Goal: Register for event/course

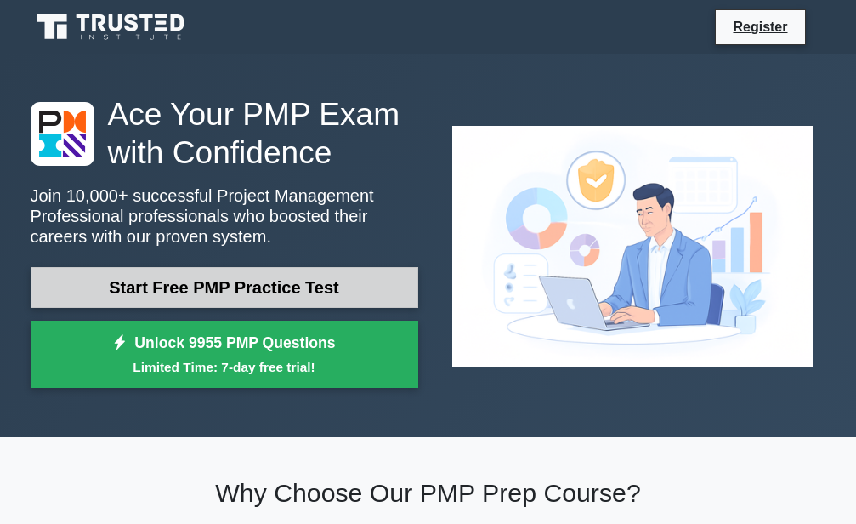
click at [355, 286] on link "Start Free PMP Practice Test" at bounding box center [225, 287] width 388 height 41
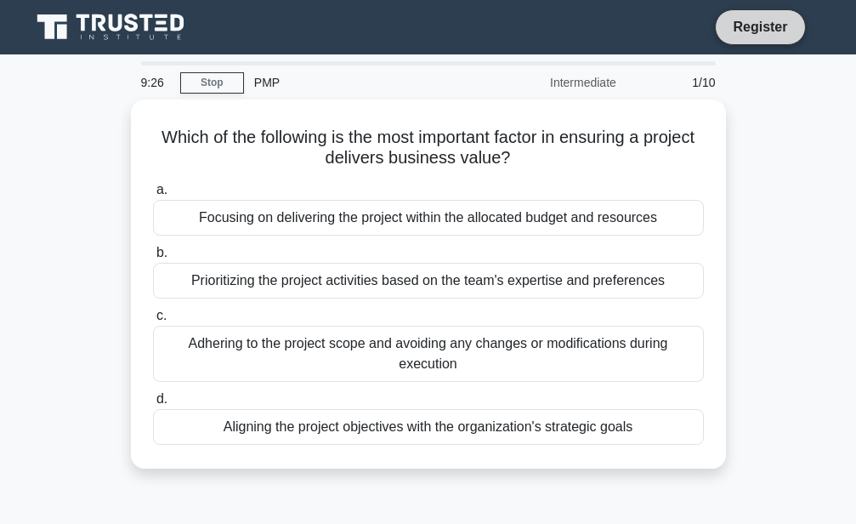
click at [755, 25] on link "Register" at bounding box center [760, 26] width 75 height 21
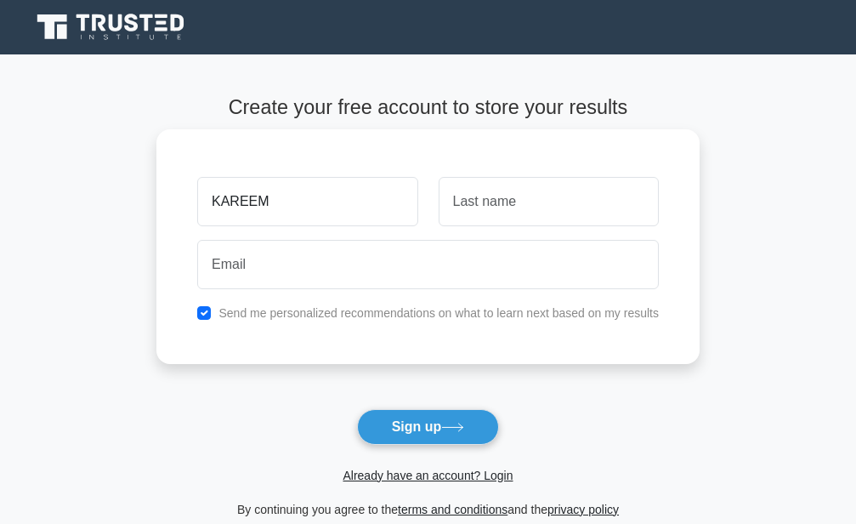
type input "KAREEM"
click at [493, 211] on input "text" at bounding box center [549, 201] width 220 height 49
type input "OLADIMEJI"
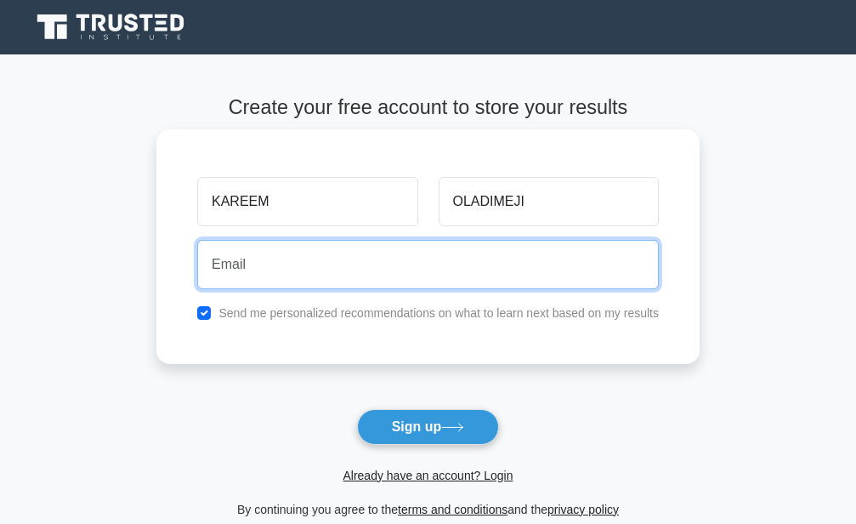
click at [387, 276] on input "email" at bounding box center [428, 264] width 462 height 49
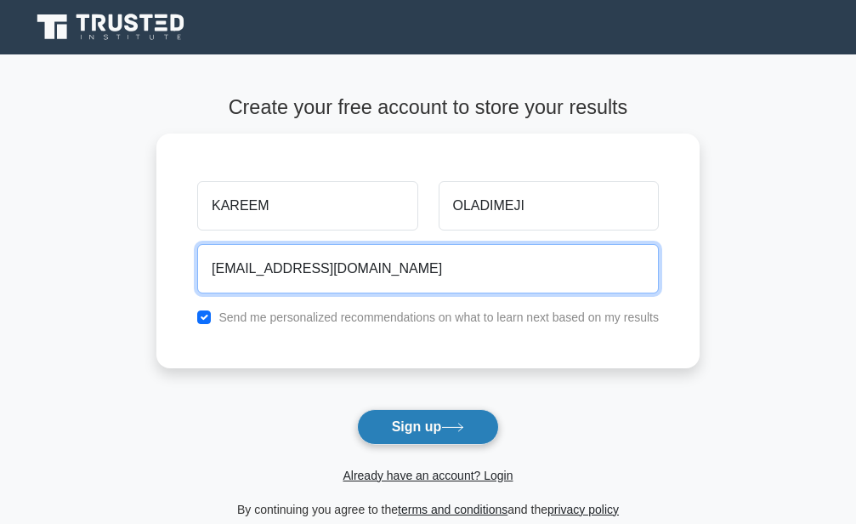
type input "kareemwahab44@gmail.com"
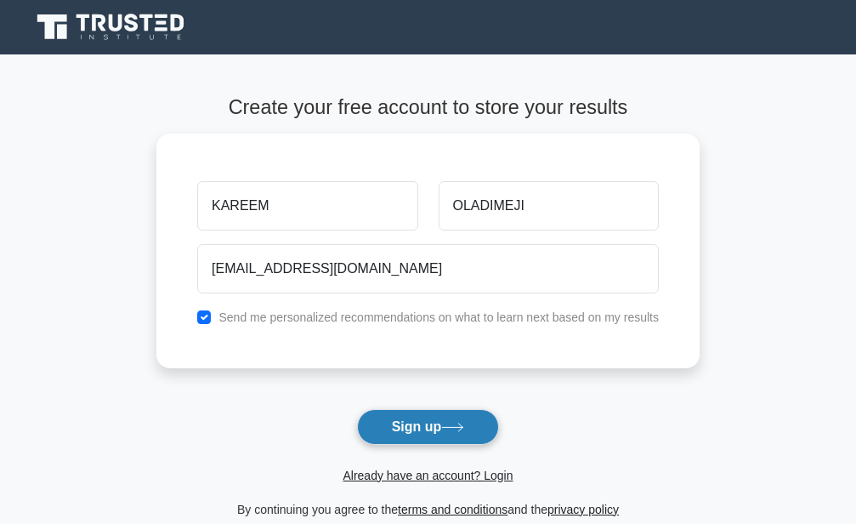
click at [411, 436] on button "Sign up" at bounding box center [428, 427] width 143 height 36
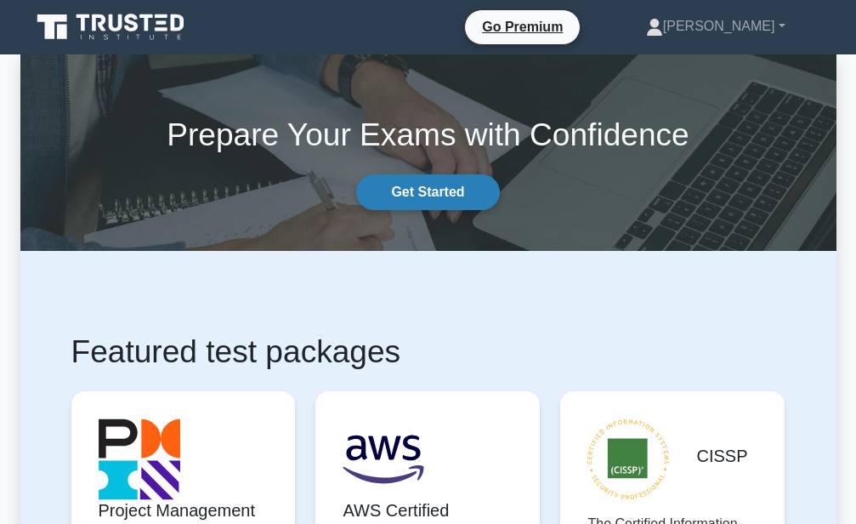
click at [445, 194] on link "Get Started" at bounding box center [427, 192] width 143 height 36
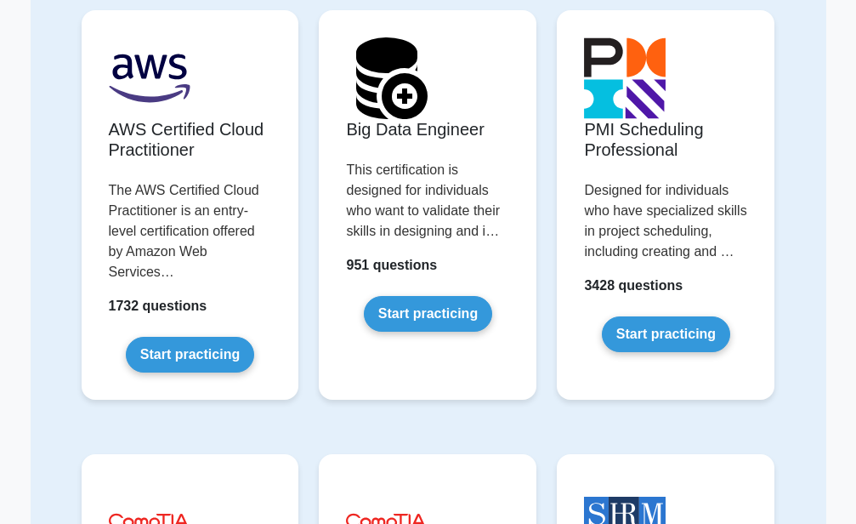
scroll to position [3366, 0]
